Goal: Information Seeking & Learning: Find specific page/section

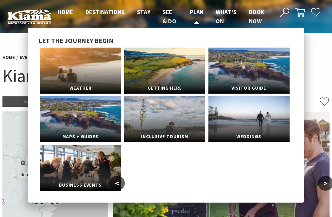
click at [200, 14] on span "Plan" at bounding box center [197, 11] width 14 height 7
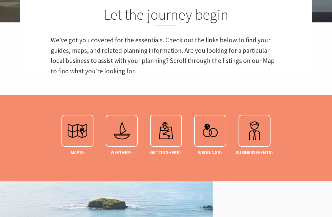
scroll to position [177, 0]
click at [168, 141] on img at bounding box center [166, 131] width 25 height 25
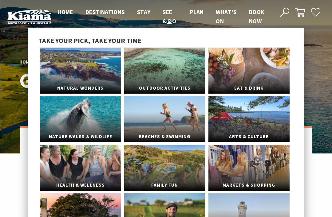
click at [168, 22] on link "See & Do" at bounding box center [170, 16] width 14 height 17
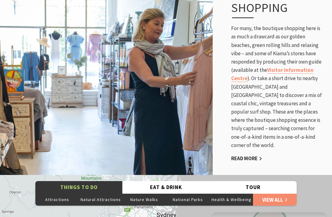
scroll to position [1143, 0]
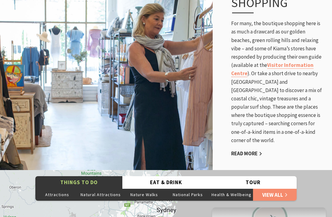
click at [253, 150] on link "Read More" at bounding box center [246, 153] width 31 height 7
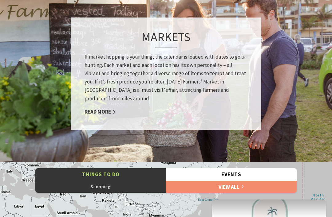
scroll to position [464, 0]
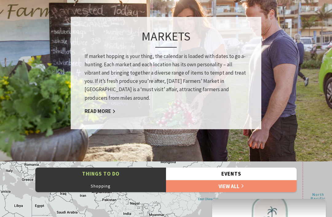
click at [112, 112] on link "Read More" at bounding box center [100, 111] width 31 height 7
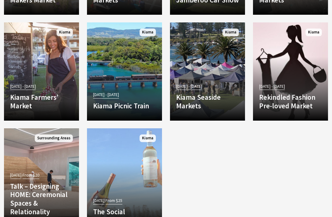
scroll to position [667, 0]
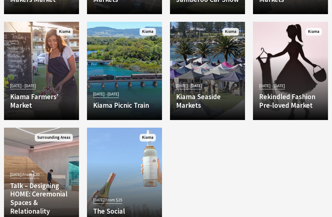
click at [0, 0] on p "Discover the charm of the Kiama Seaside Markets, a must-visit experience for to…" at bounding box center [0, 0] width 0 height 0
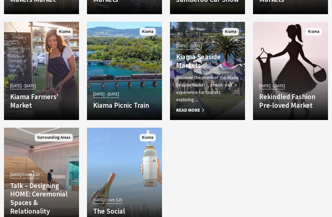
scroll to position [686, 0]
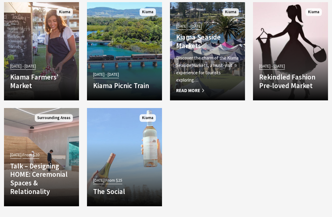
click at [38, 76] on div "14 May 25 - 01 Jul 26 Kiama Farmers’ Market Set against a stunning coastal back…" at bounding box center [41, 78] width 75 height 33
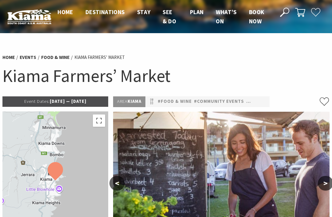
click at [321, 184] on button ">" at bounding box center [325, 183] width 15 height 15
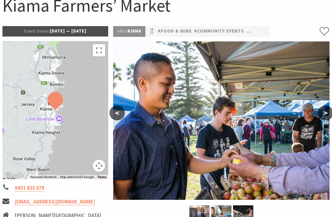
scroll to position [82, 0]
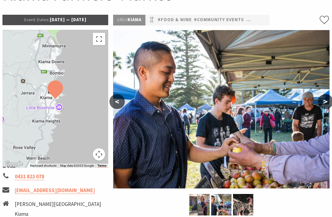
click at [320, 107] on button ">" at bounding box center [325, 101] width 15 height 15
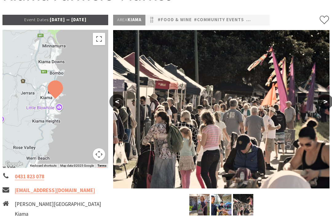
click at [328, 105] on button ">" at bounding box center [325, 101] width 15 height 15
click at [322, 104] on button ">" at bounding box center [325, 101] width 15 height 15
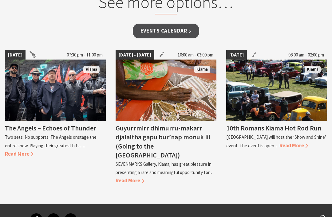
scroll to position [543, 0]
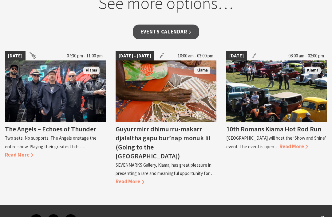
click at [177, 37] on link "Events Calendar" at bounding box center [166, 32] width 67 height 14
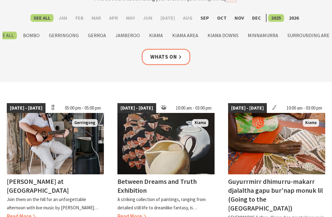
scroll to position [86, 0]
click at [157, 38] on label "Kiama" at bounding box center [156, 36] width 20 height 8
click at [0, 0] on input "Kiama" at bounding box center [0, 0] width 0 height 0
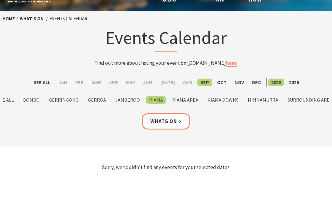
scroll to position [22, 0]
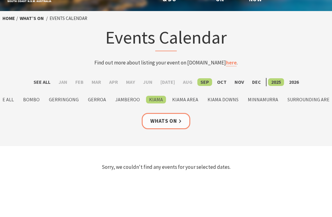
click at [218, 82] on label "Oct" at bounding box center [222, 82] width 16 height 8
click at [0, 0] on input "Oct" at bounding box center [0, 0] width 0 height 0
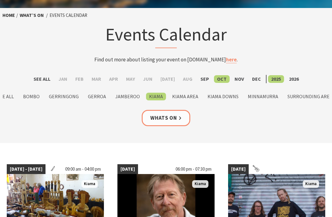
scroll to position [25, 0]
click at [288, 81] on label "2026" at bounding box center [294, 79] width 16 height 8
click at [0, 0] on input "2026" at bounding box center [0, 0] width 0 height 0
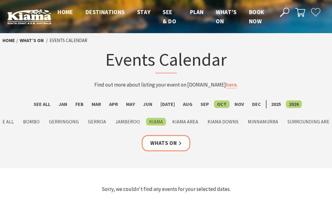
click at [86, 103] on label "Feb" at bounding box center [79, 105] width 14 height 8
click at [0, 0] on input "Feb" at bounding box center [0, 0] width 0 height 0
click at [83, 107] on label "Feb" at bounding box center [79, 105] width 14 height 8
click at [0, 0] on input "Feb" at bounding box center [0, 0] width 0 height 0
click at [102, 105] on label "Mar" at bounding box center [97, 105] width 16 height 8
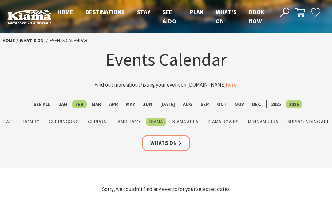
click at [0, 0] on input "Mar" at bounding box center [0, 0] width 0 height 0
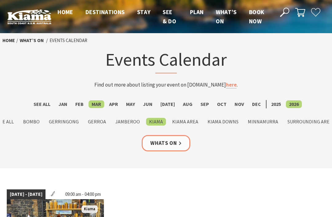
click at [269, 105] on label "2025" at bounding box center [276, 105] width 16 height 8
click at [0, 0] on input "2025" at bounding box center [0, 0] width 0 height 0
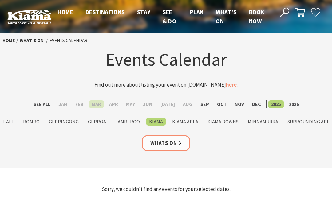
click at [198, 108] on label "Sep" at bounding box center [204, 105] width 15 height 8
click at [0, 0] on input "Sep" at bounding box center [0, 0] width 0 height 0
